Goal: Task Accomplishment & Management: Manage account settings

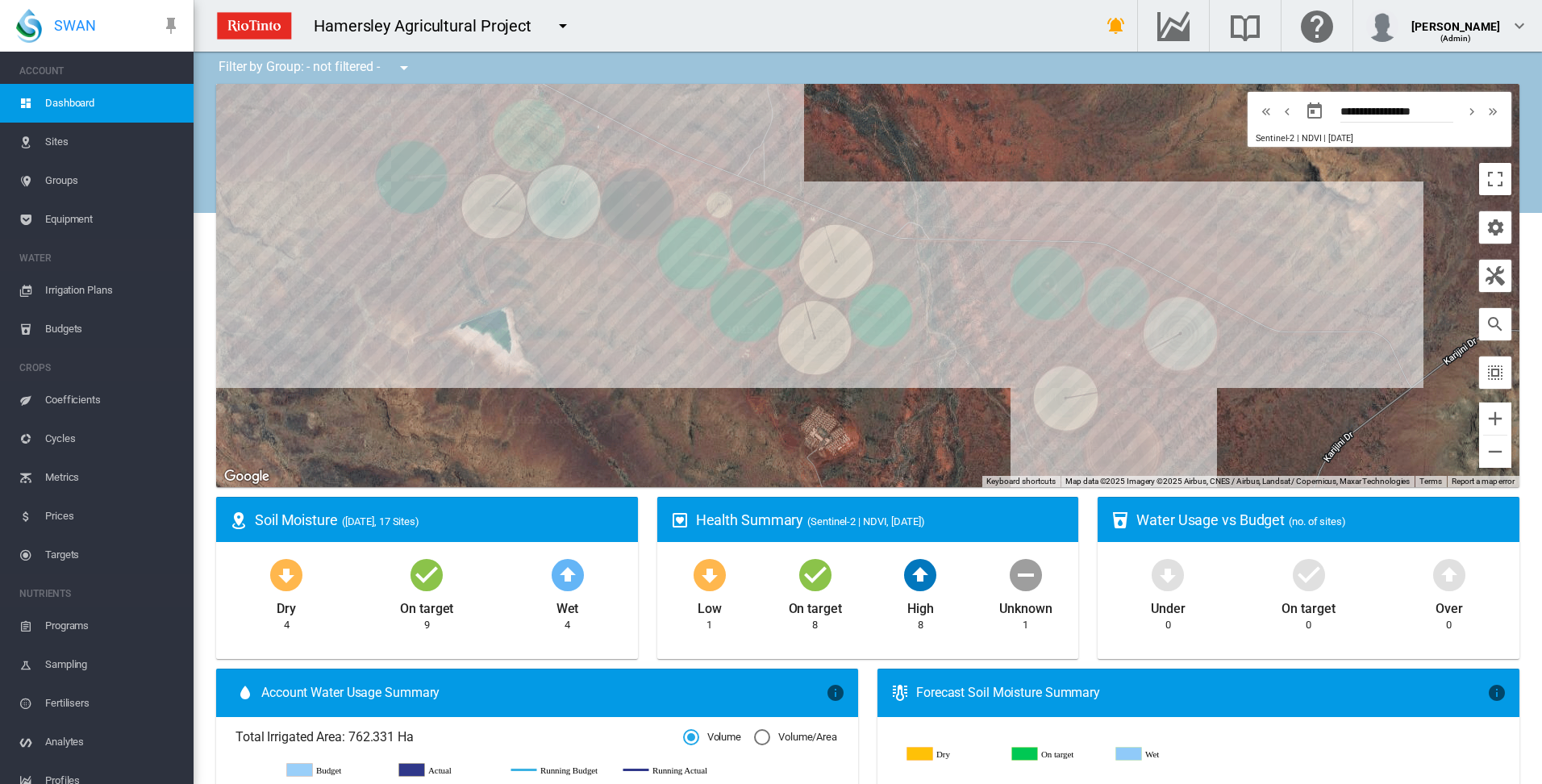
click at [74, 289] on span "Irrigation Plans" at bounding box center [114, 290] width 136 height 39
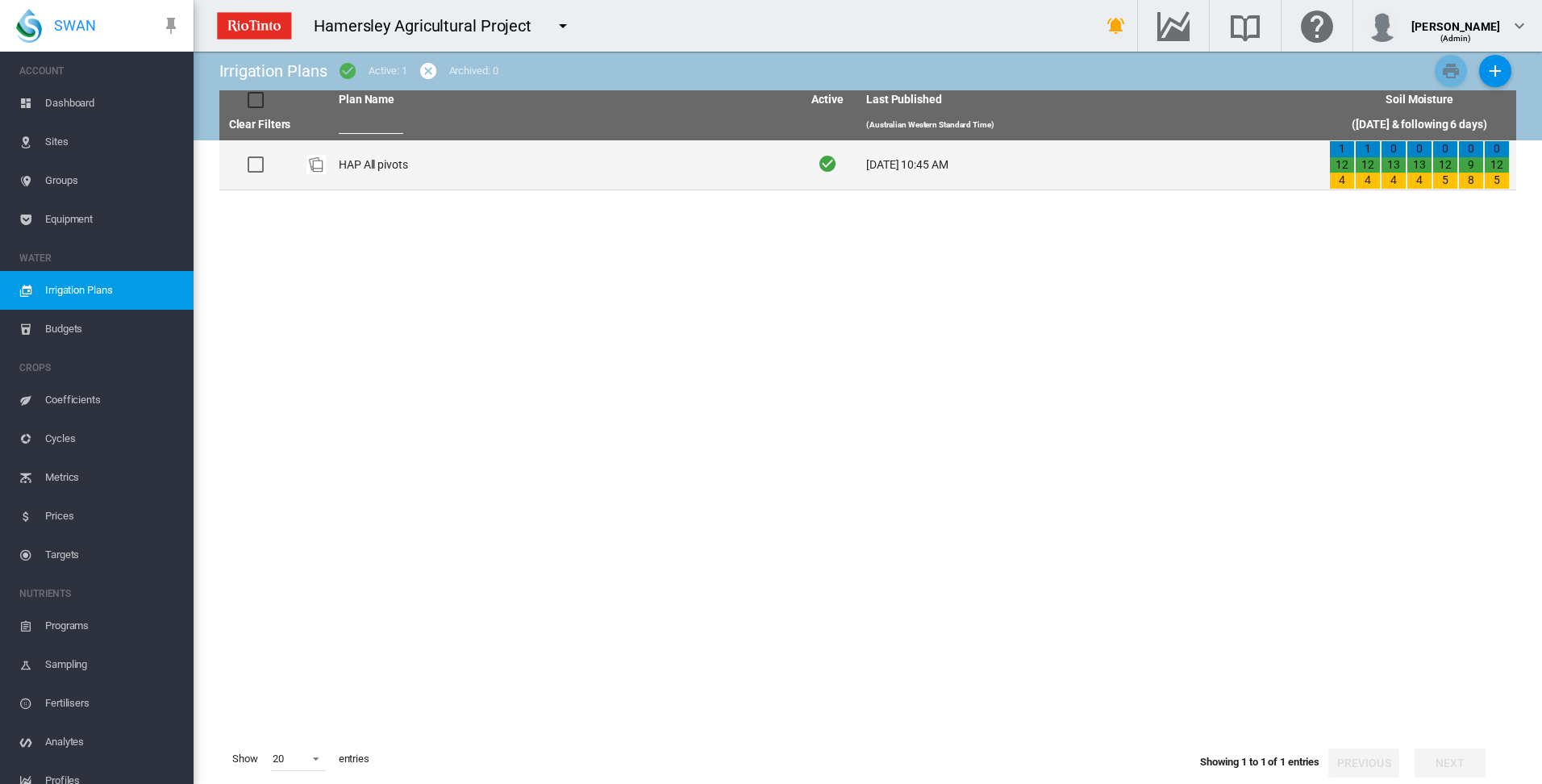
click at [385, 166] on td "HAP All pivots" at bounding box center [563, 165] width 463 height 49
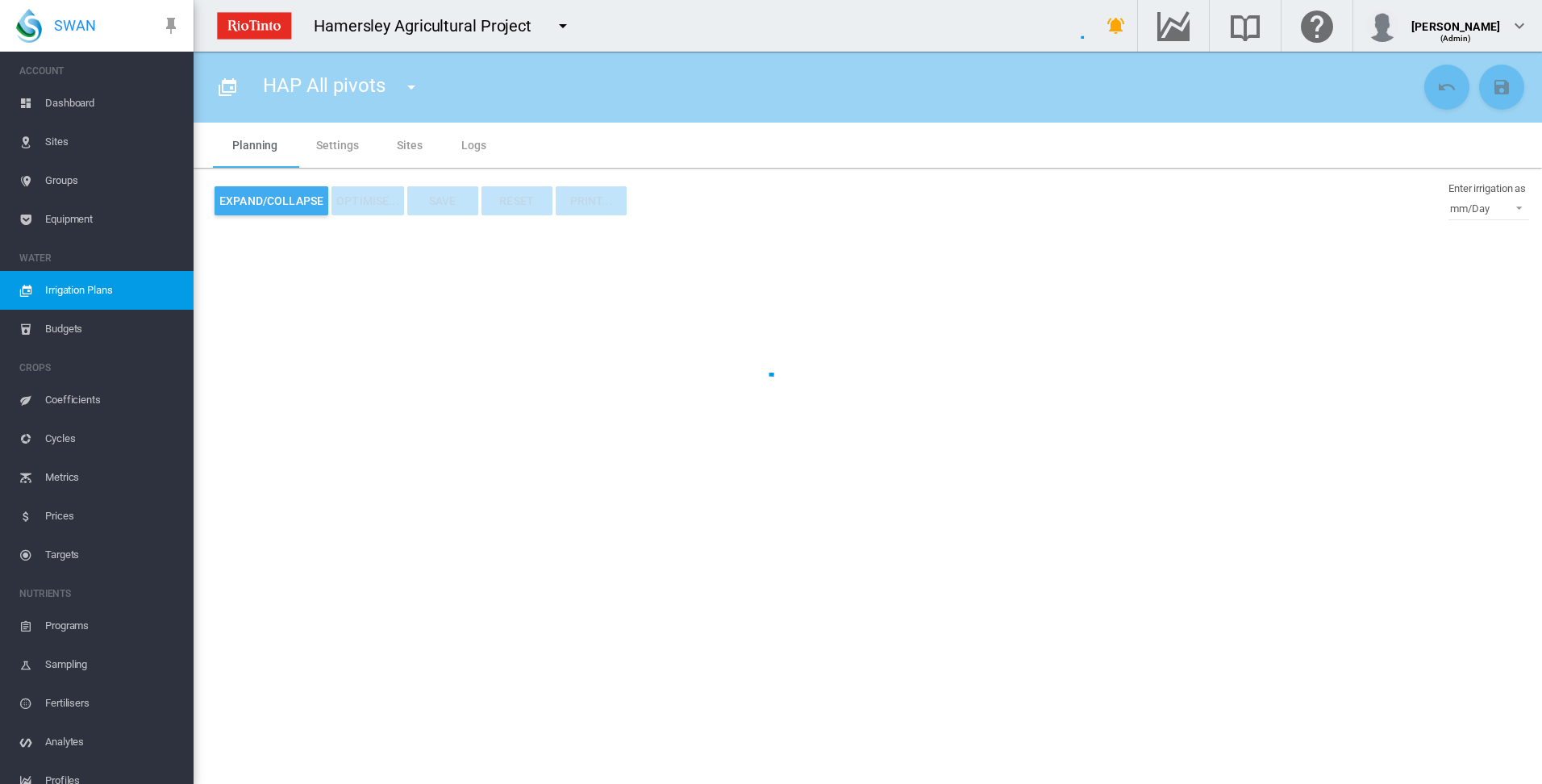
type input "**********"
type input "*"
type input "*****"
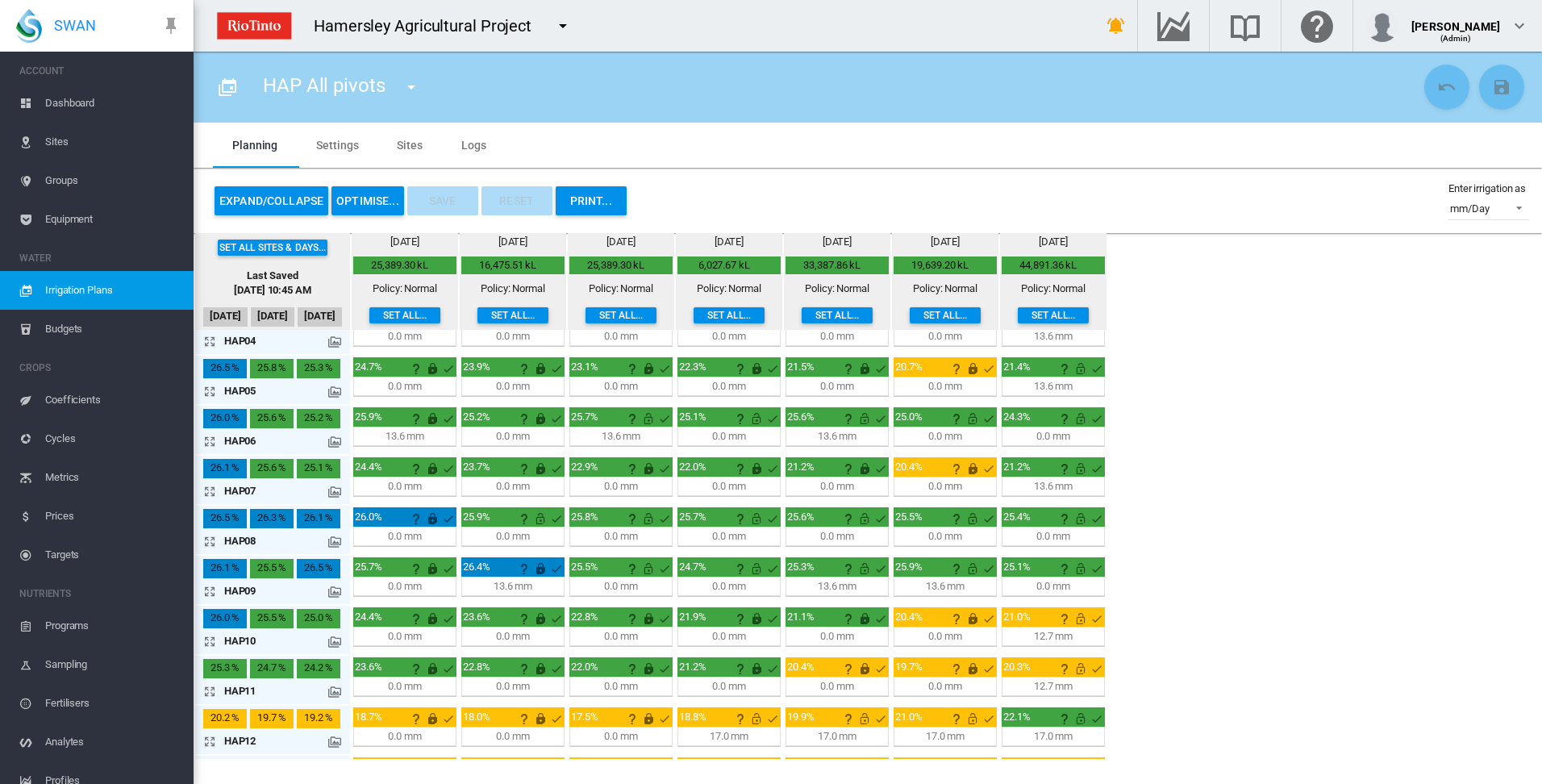
scroll to position [161, 0]
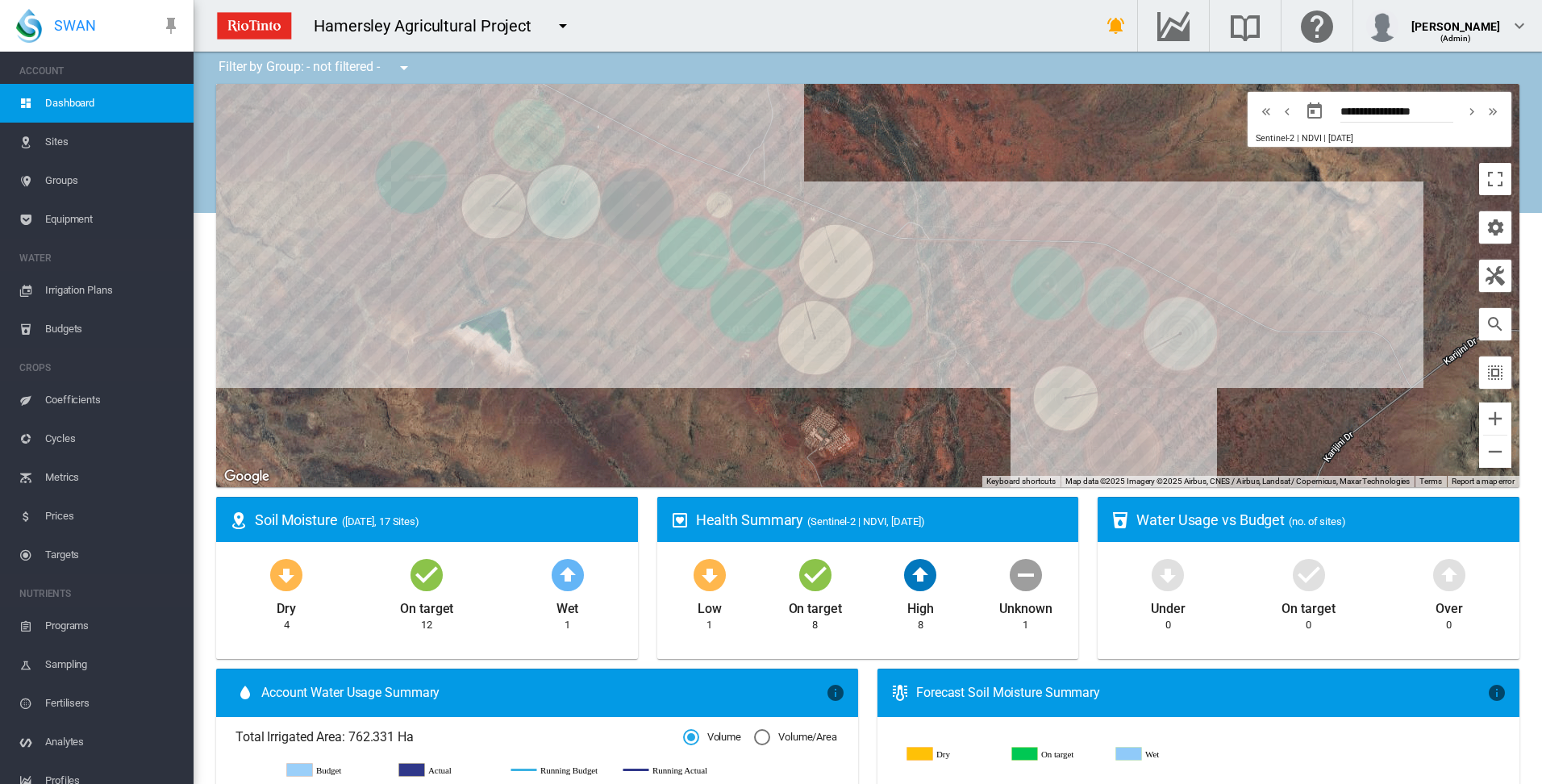
click at [102, 289] on span "Irrigation Plans" at bounding box center [114, 290] width 136 height 39
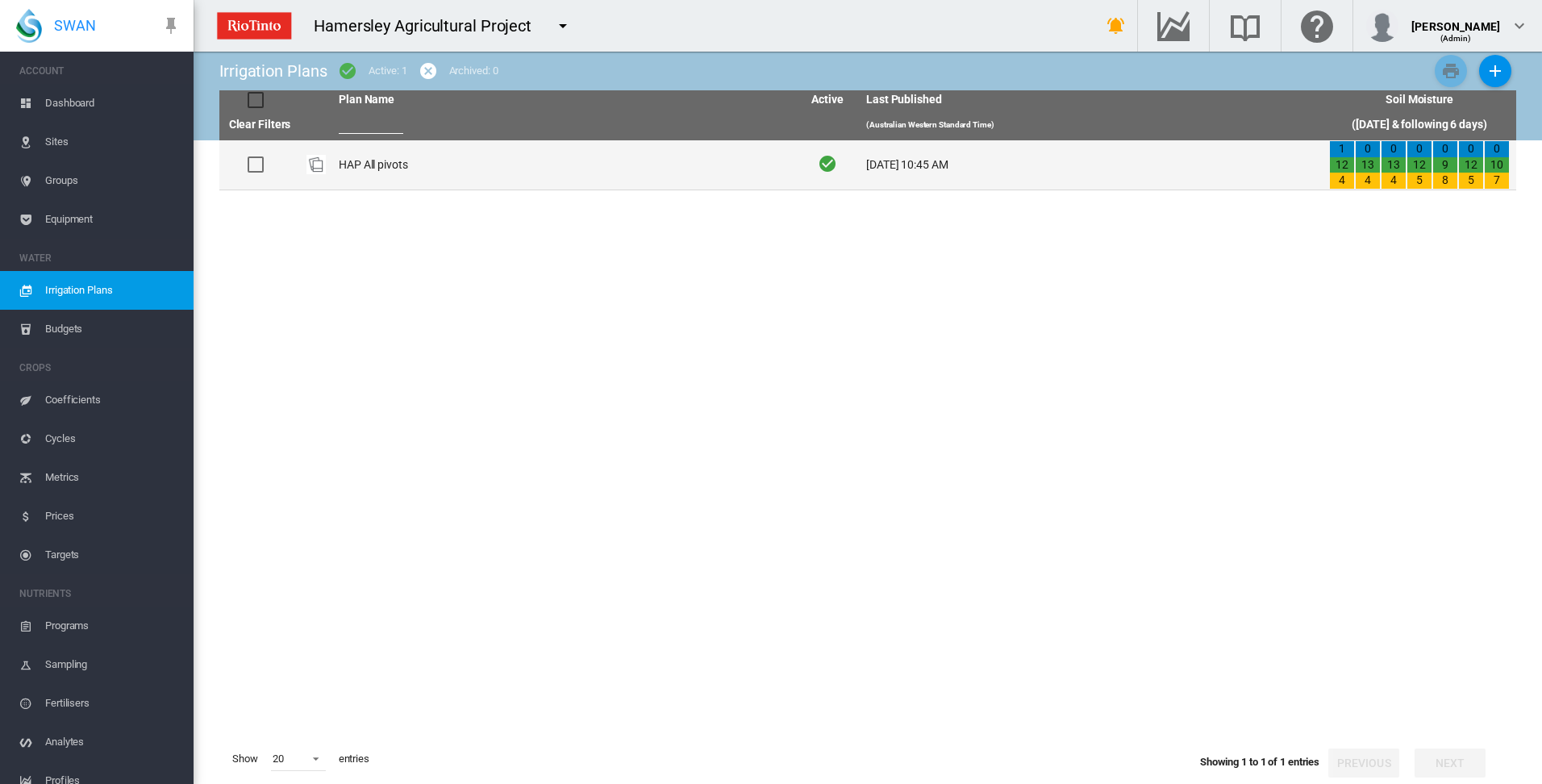
click at [356, 165] on td "HAP All pivots" at bounding box center [563, 165] width 463 height 49
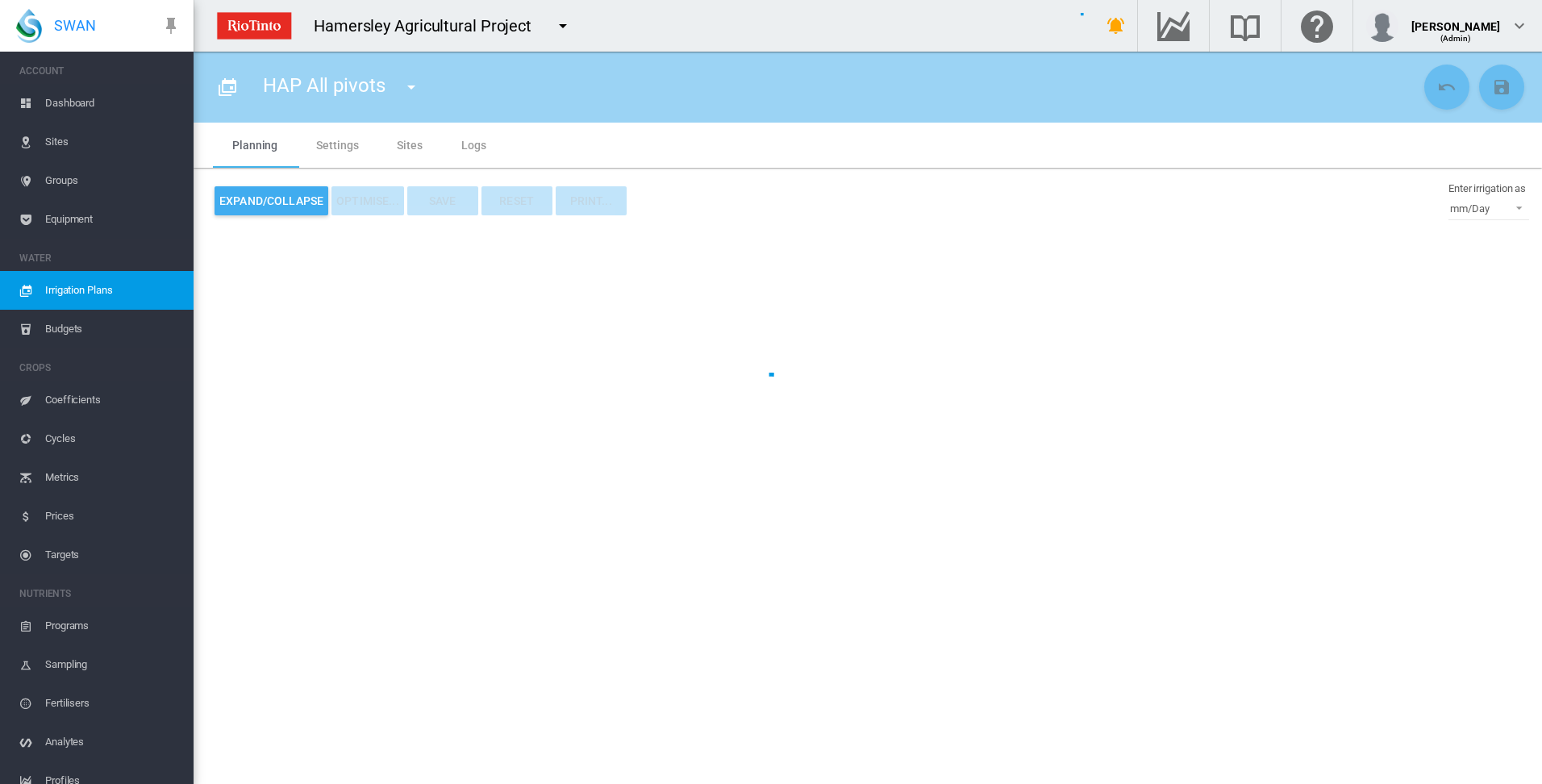
type input "**********"
type input "*"
type input "*****"
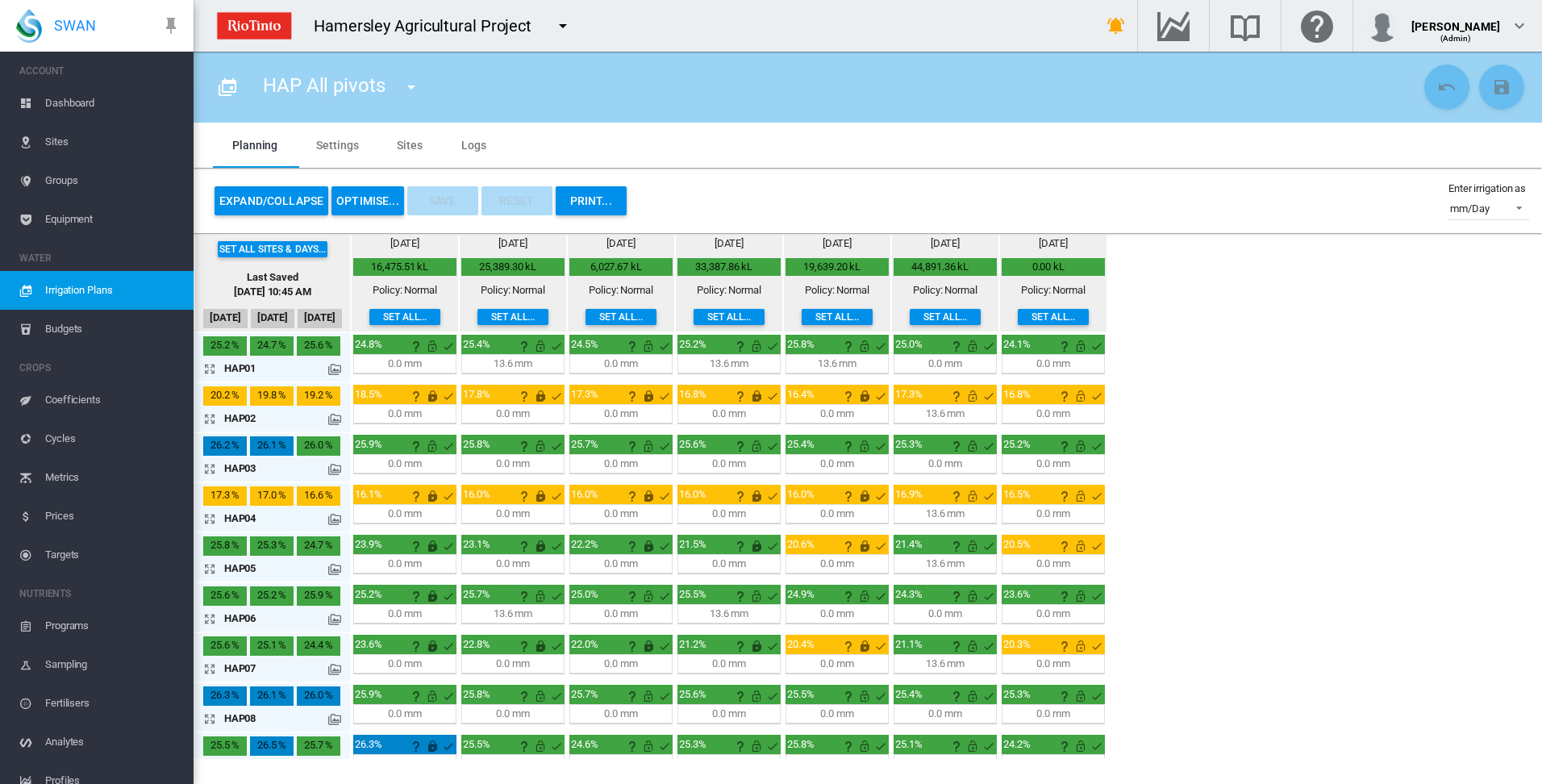
click at [214, 419] on md-icon "icon-arrow-expand" at bounding box center [213, 418] width 19 height 19
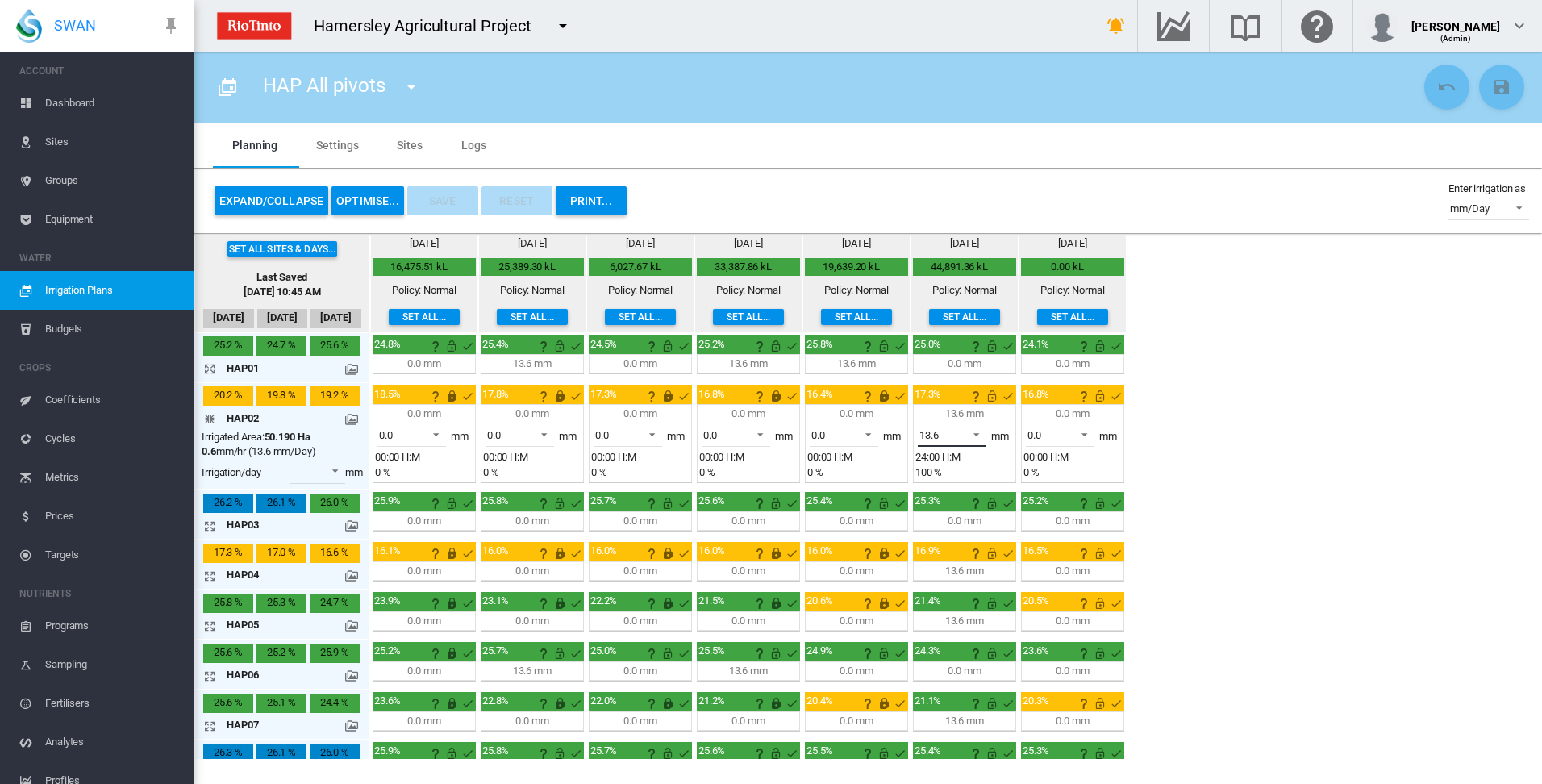
click at [980, 433] on span at bounding box center [971, 433] width 19 height 15
click at [966, 404] on md-option "0.0" at bounding box center [961, 397] width 110 height 39
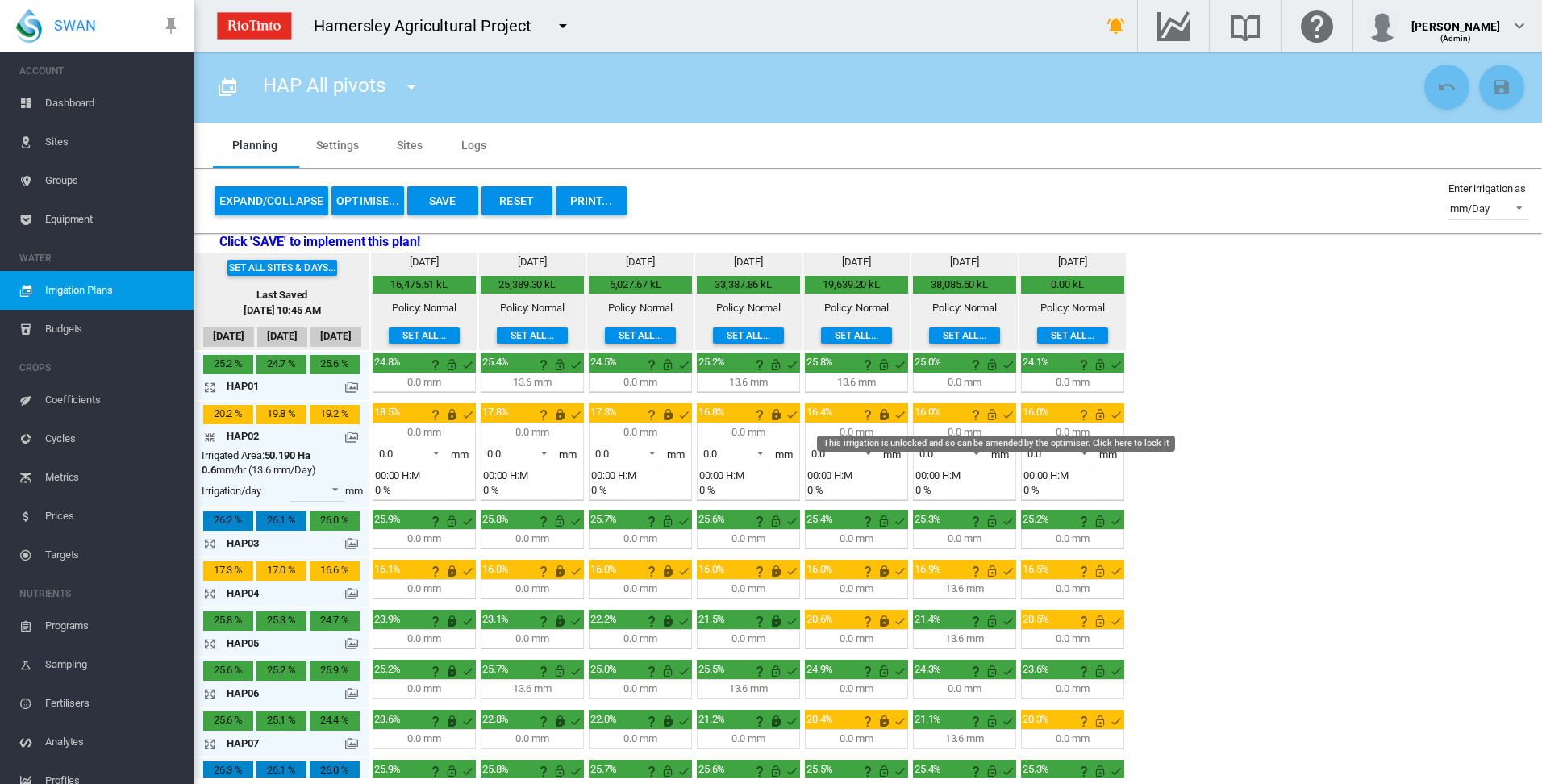
click at [992, 415] on md-icon "This irrigation is unlocked and so can be amended by the optimiser. Click here …" at bounding box center [992, 414] width 19 height 19
click at [1100, 417] on md-icon "This irrigation is unlocked and so can be amended by the optimiser. Click here …" at bounding box center [1099, 414] width 19 height 19
click at [210, 439] on md-icon "icon-arrow-collapse" at bounding box center [213, 437] width 19 height 19
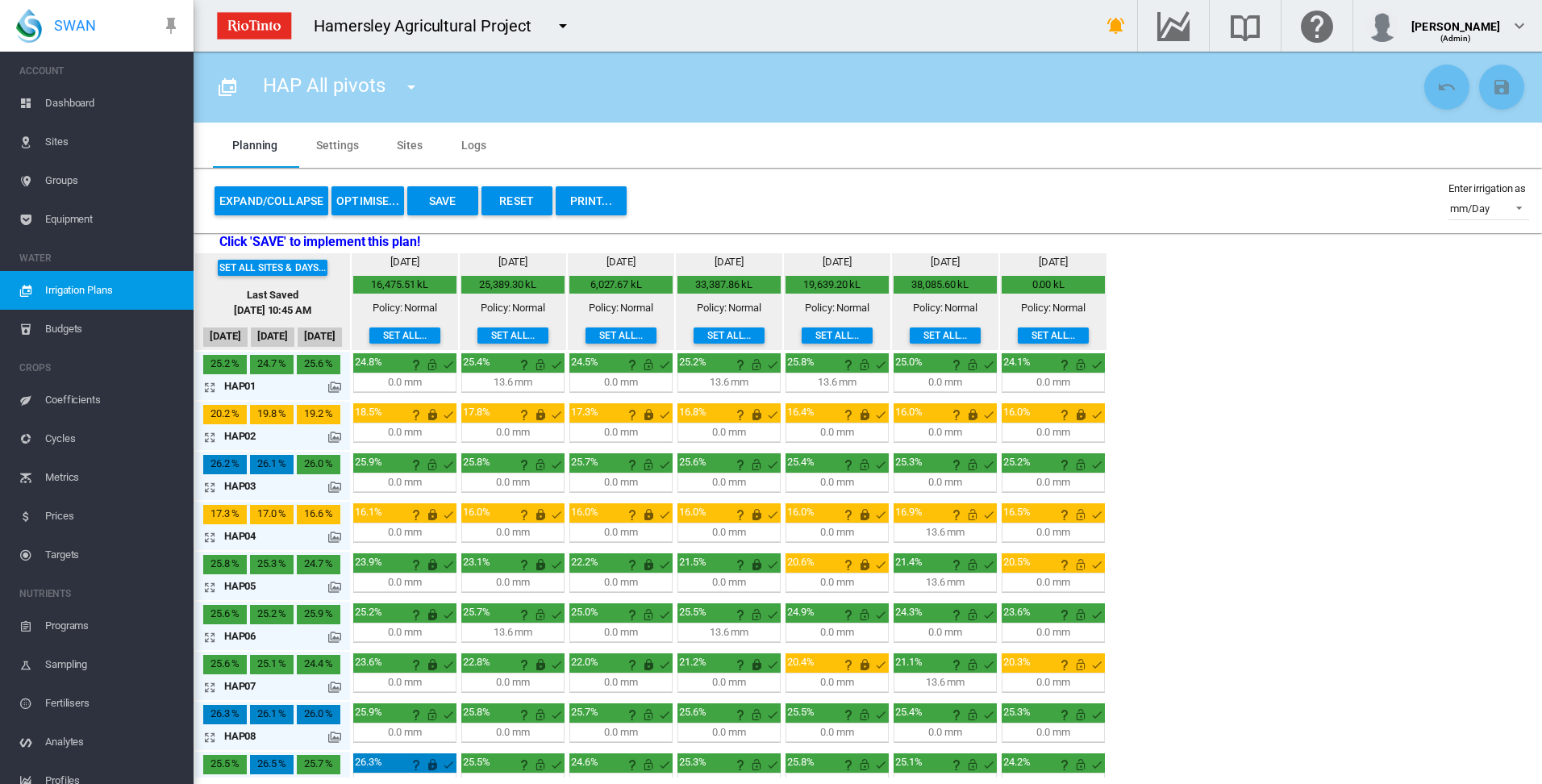
click at [208, 536] on md-icon "icon-arrow-expand" at bounding box center [213, 537] width 19 height 19
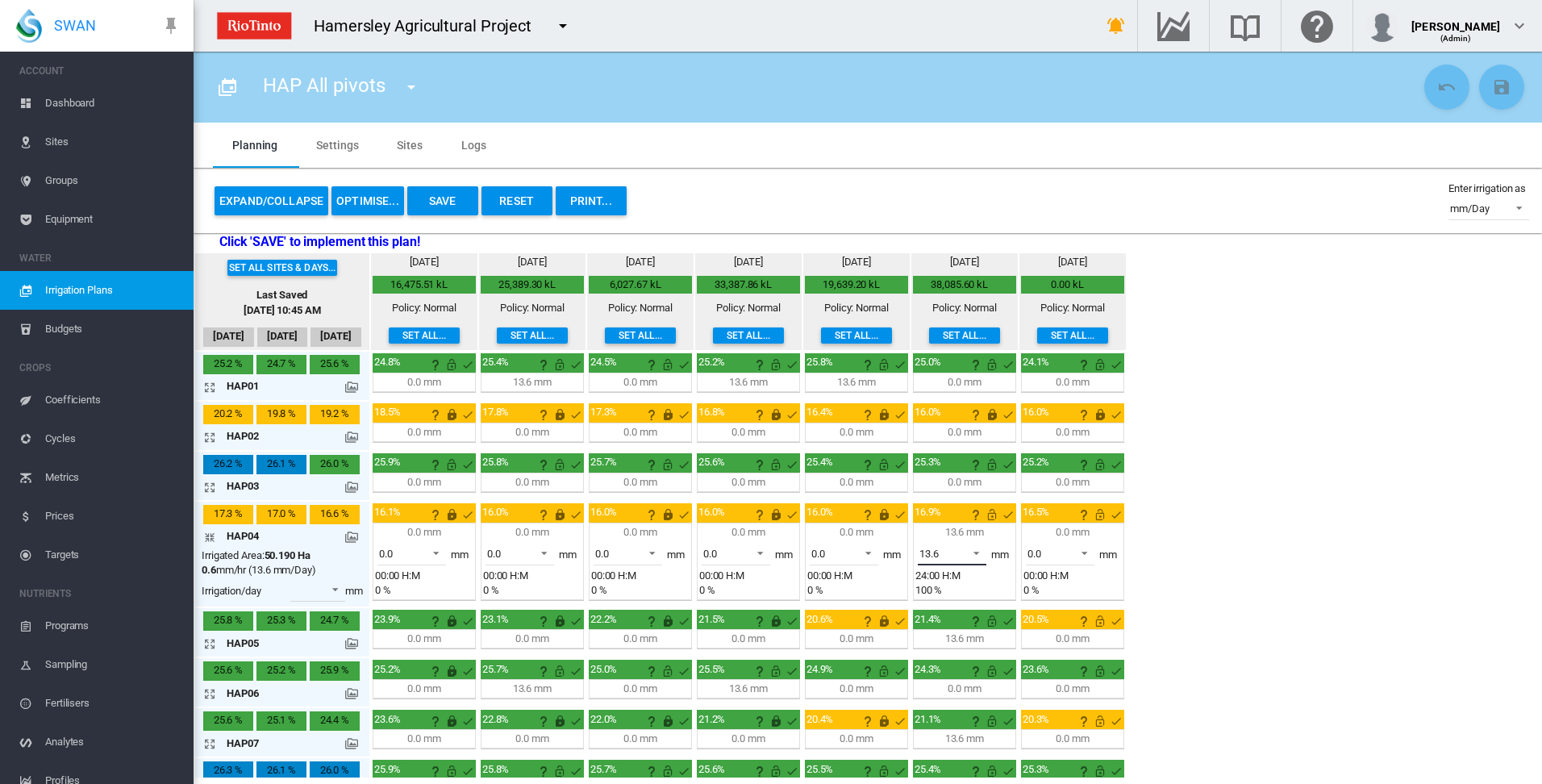
click at [976, 551] on span at bounding box center [971, 551] width 19 height 15
click at [975, 527] on md-option "0.0" at bounding box center [961, 514] width 110 height 39
drag, startPoint x: 990, startPoint y: 515, endPoint x: 1030, endPoint y: 510, distance: 40.3
click at [991, 515] on md-icon "This irrigation is unlocked and so can be amended by the optimiser. Click here …" at bounding box center [992, 514] width 19 height 19
click at [1100, 516] on md-icon "This irrigation is unlocked and so can be amended by the optimiser. Click here …" at bounding box center [1099, 514] width 19 height 19
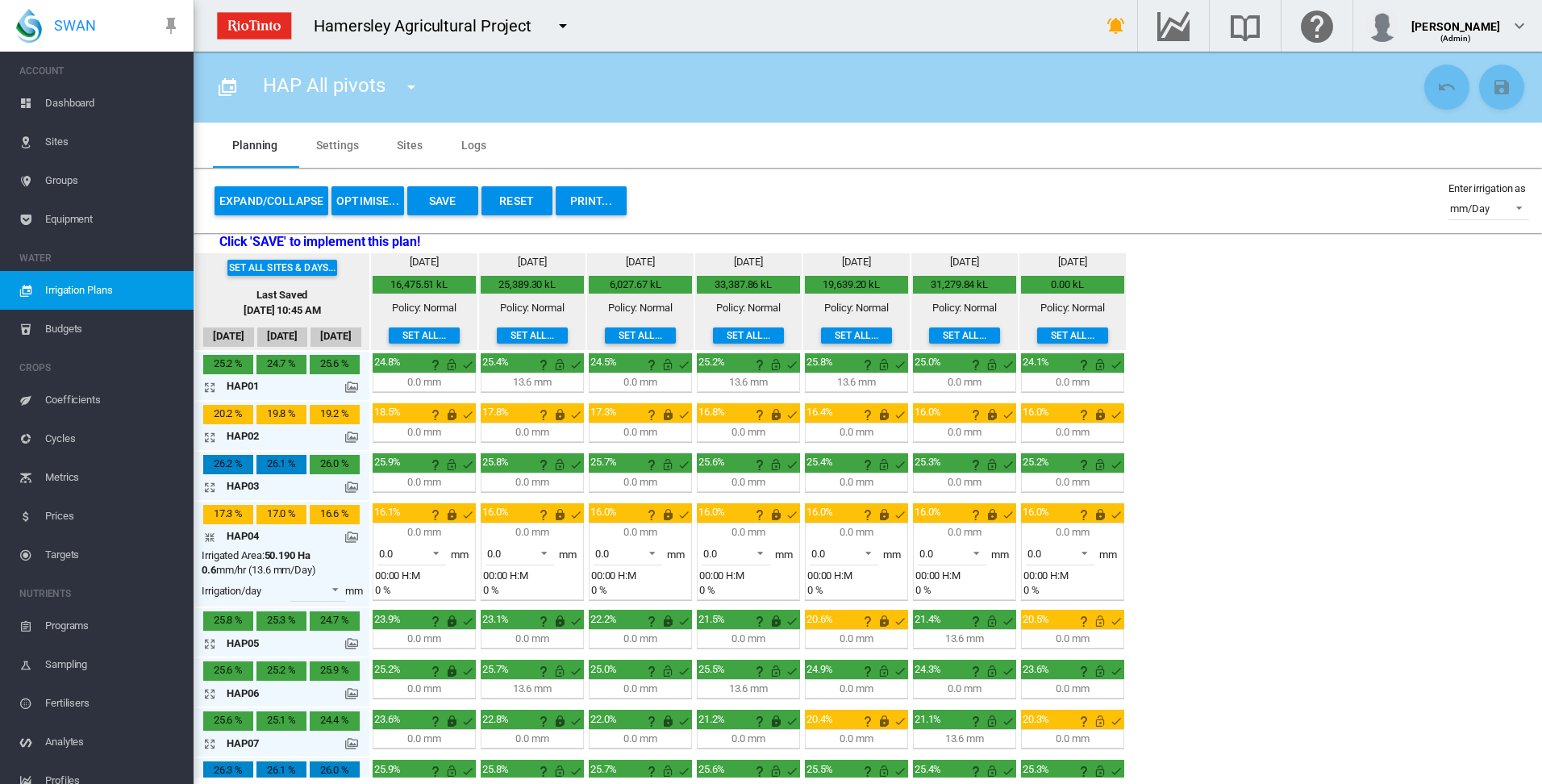
click at [208, 538] on md-icon "icon-arrow-collapse" at bounding box center [213, 537] width 19 height 19
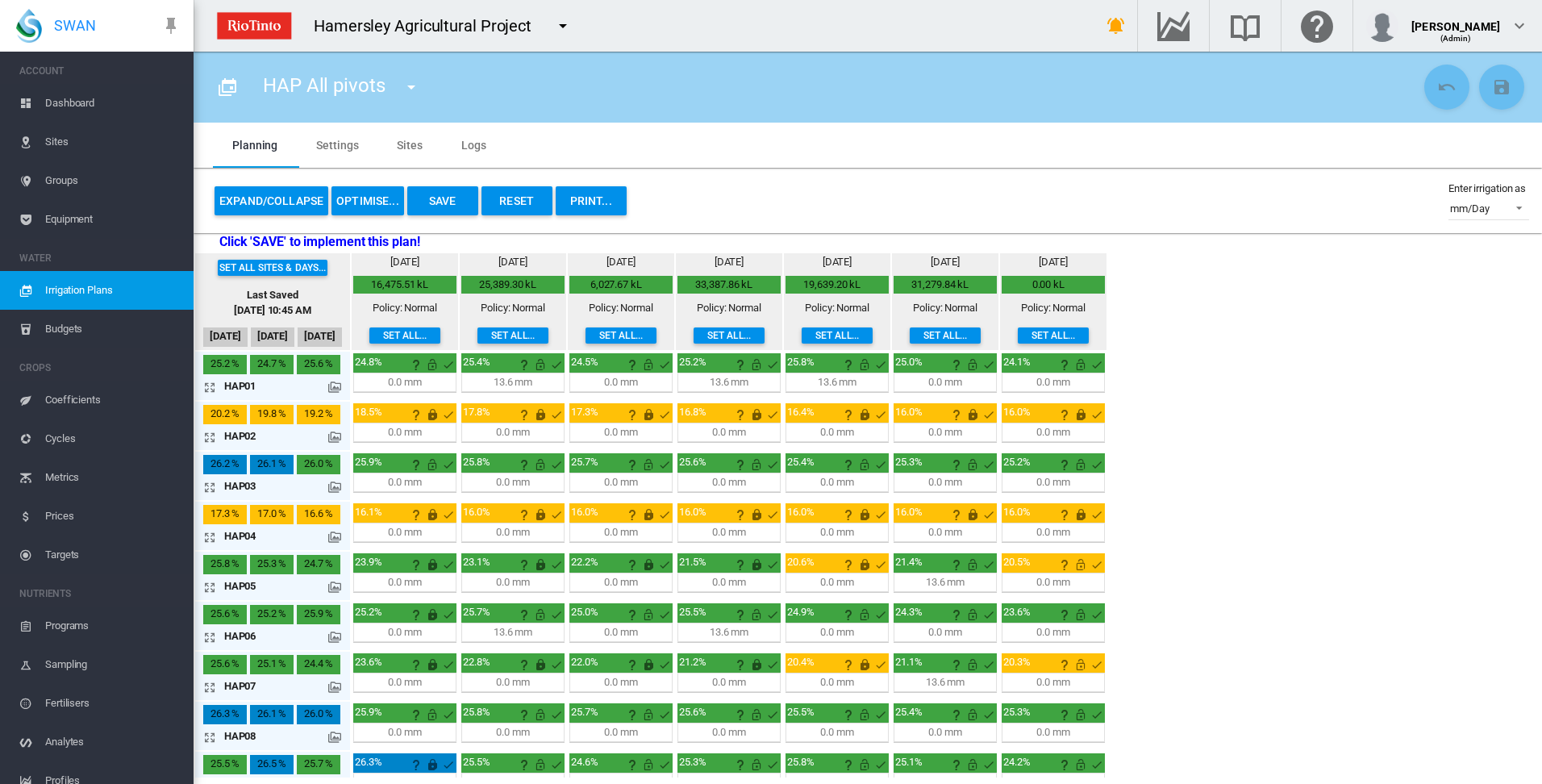
click at [213, 583] on md-icon "icon-arrow-expand" at bounding box center [213, 587] width 19 height 19
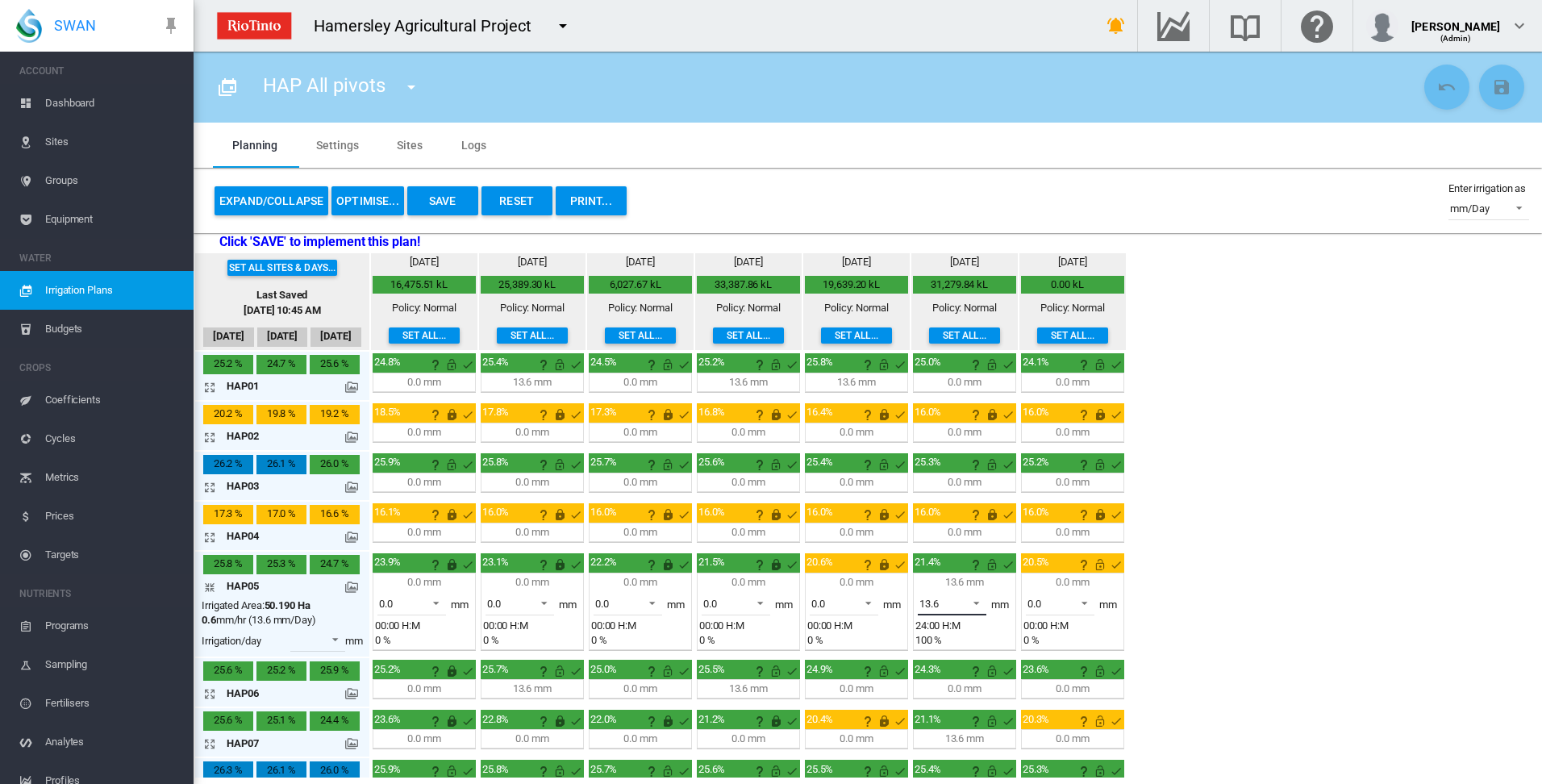
click at [978, 601] on span at bounding box center [971, 601] width 19 height 15
click at [968, 571] on md-option "0.0" at bounding box center [961, 565] width 110 height 39
click at [994, 568] on md-icon "This irrigation is unlocked and so can be amended by the optimiser. Click here …" at bounding box center [992, 565] width 19 height 19
click at [1101, 565] on md-icon "This irrigation is unlocked and so can be amended by the optimiser. Click here …" at bounding box center [1099, 565] width 19 height 19
click at [208, 586] on md-icon "icon-arrow-collapse" at bounding box center [213, 587] width 19 height 19
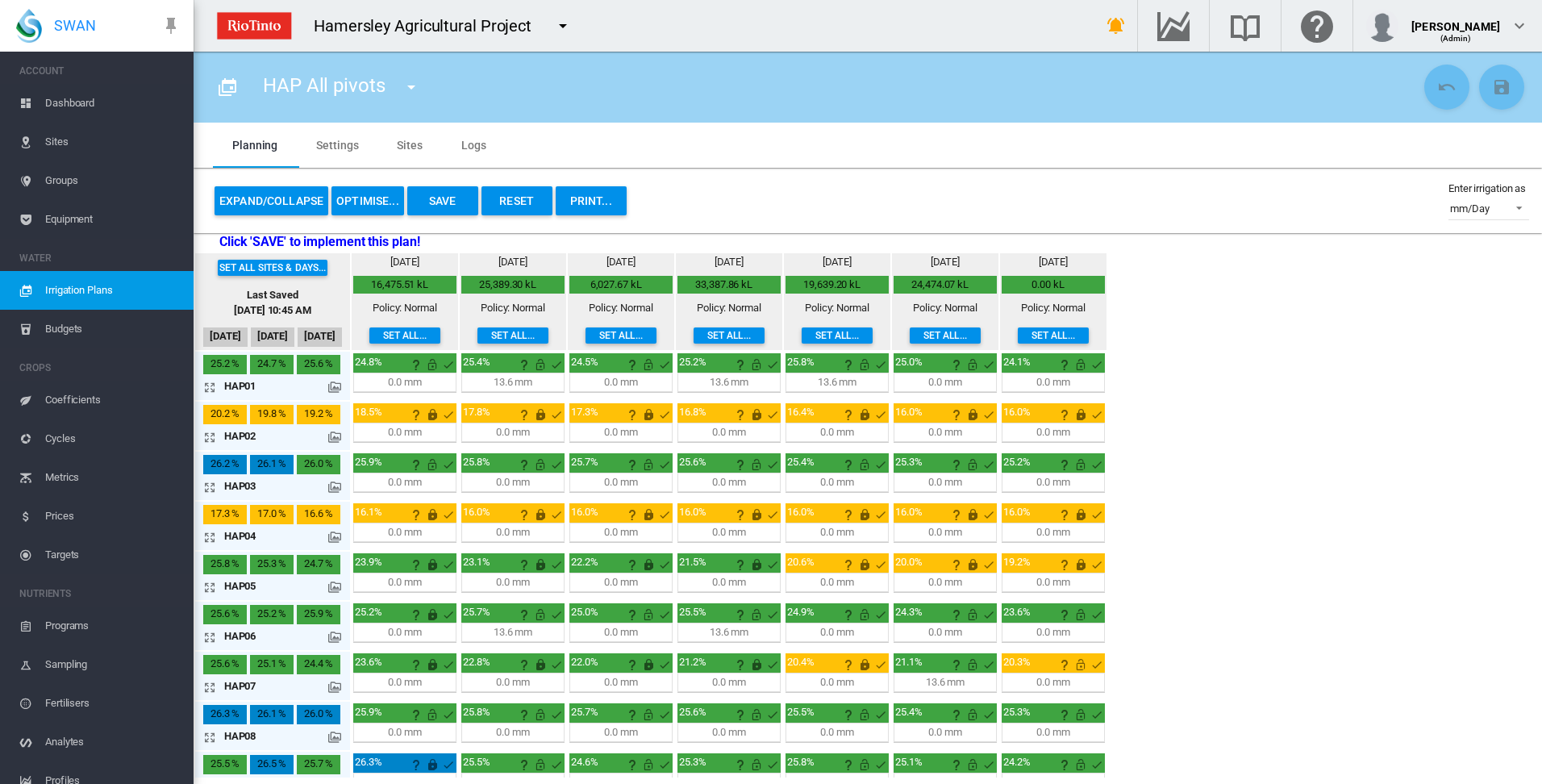
scroll to position [81, 0]
